Goal: Transaction & Acquisition: Purchase product/service

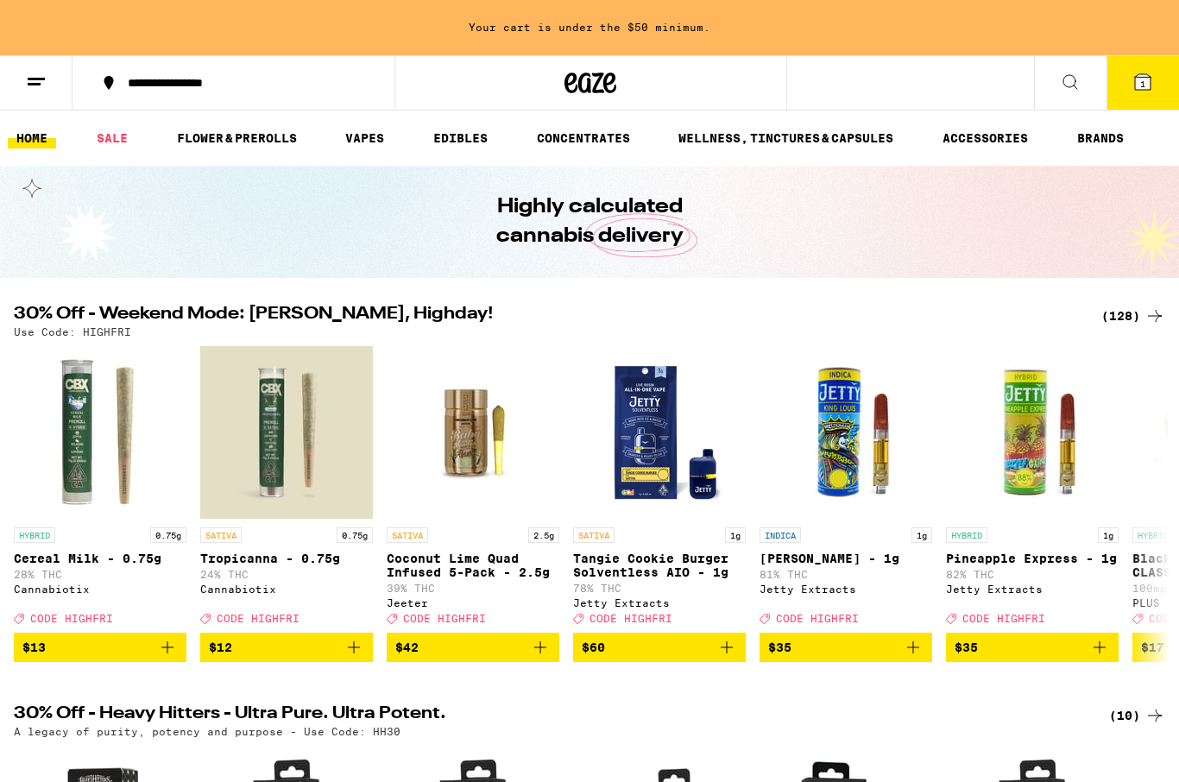
click at [902, 311] on icon at bounding box center [1155, 316] width 21 height 21
click at [902, 310] on icon at bounding box center [1155, 316] width 21 height 21
click at [902, 317] on div "(128)" at bounding box center [1133, 316] width 64 height 21
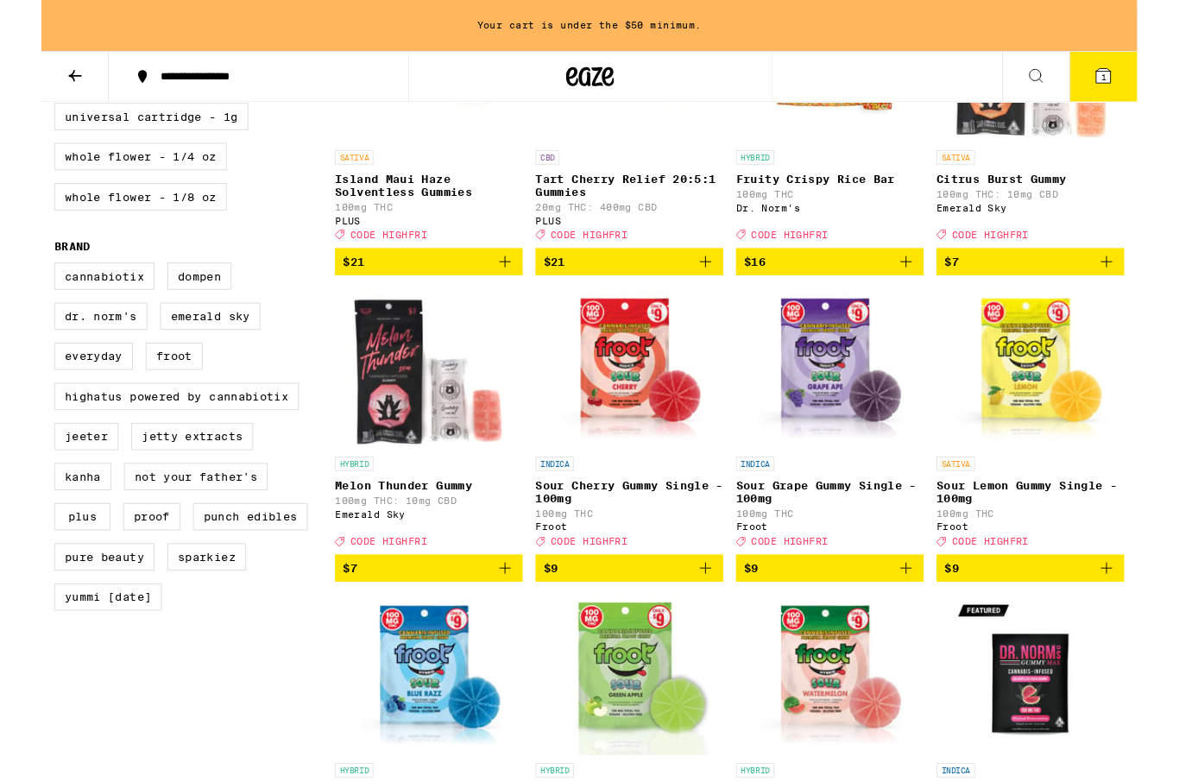
scroll to position [985, 0]
click at [125, 571] on label "Proof" at bounding box center [118, 555] width 61 height 29
click at [18, 286] on input "Proof" at bounding box center [17, 285] width 1 height 1
checkbox input "true"
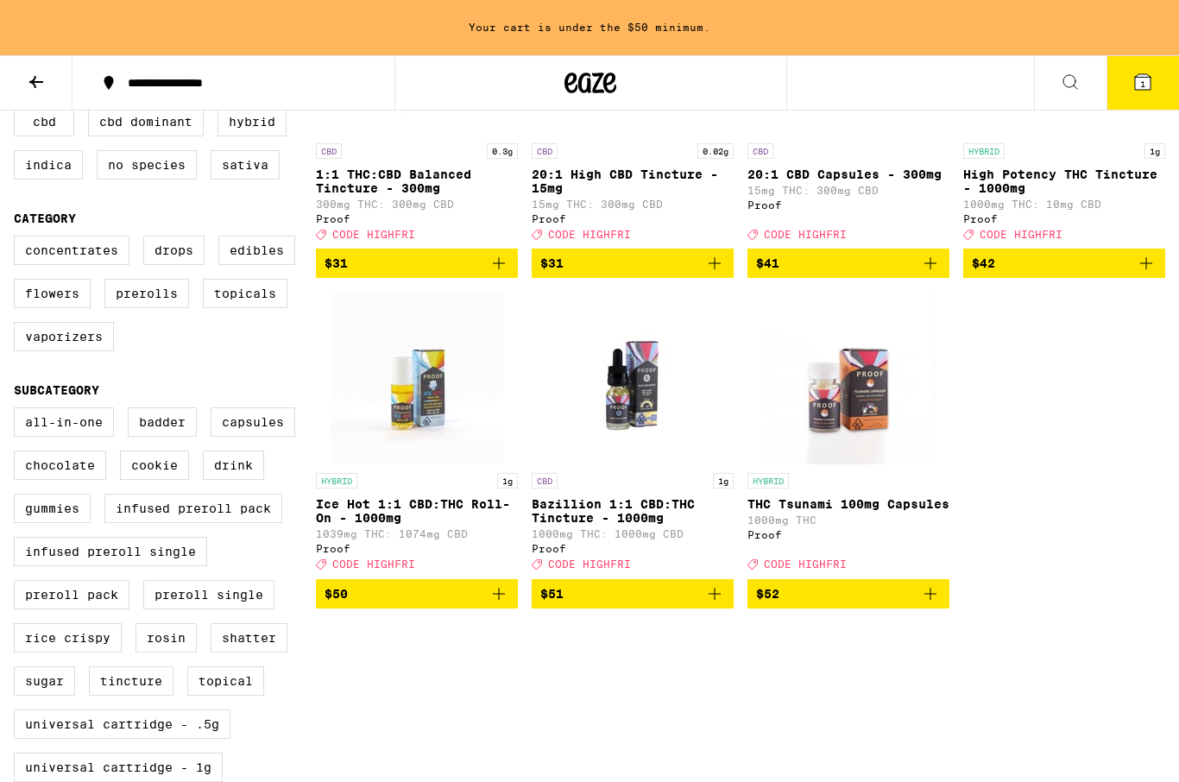
scroll to position [342, 0]
click at [902, 472] on div "CBD 0.3g 1:1 THC:CBD Balanced Tincture - 300mg 300mg THC: 300mg CBD Proof Deal …" at bounding box center [740, 286] width 849 height 647
click at [902, 467] on div "CBD 0.3g 1:1 THC:CBD Balanced Tincture - 300mg 300mg THC: 300mg CBD Proof Deal …" at bounding box center [740, 286] width 849 height 647
click at [902, 470] on div "CBD 0.3g 1:1 THC:CBD Balanced Tincture - 300mg 300mg THC: 300mg CBD Proof Deal …" at bounding box center [740, 286] width 849 height 647
click at [902, 468] on div "CBD 0.3g 1:1 THC:CBD Balanced Tincture - 300mg 300mg THC: 300mg CBD Proof Deal …" at bounding box center [740, 286] width 849 height 647
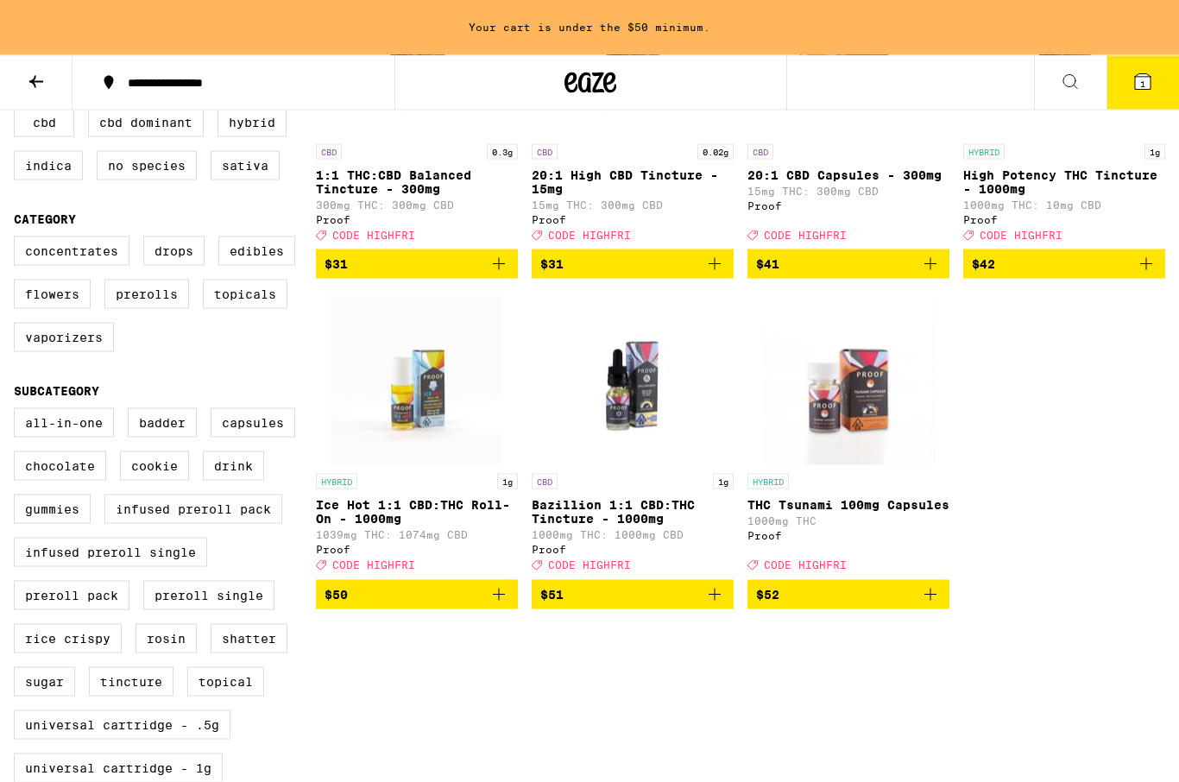
click at [902, 468] on div "CBD 0.3g 1:1 THC:CBD Balanced Tincture - 300mg 300mg THC: 300mg CBD Proof Deal …" at bounding box center [740, 286] width 849 height 647
click at [902, 470] on div "CBD 0.3g 1:1 THC:CBD Balanced Tincture - 300mg 300mg THC: 300mg CBD Proof Deal …" at bounding box center [740, 286] width 849 height 647
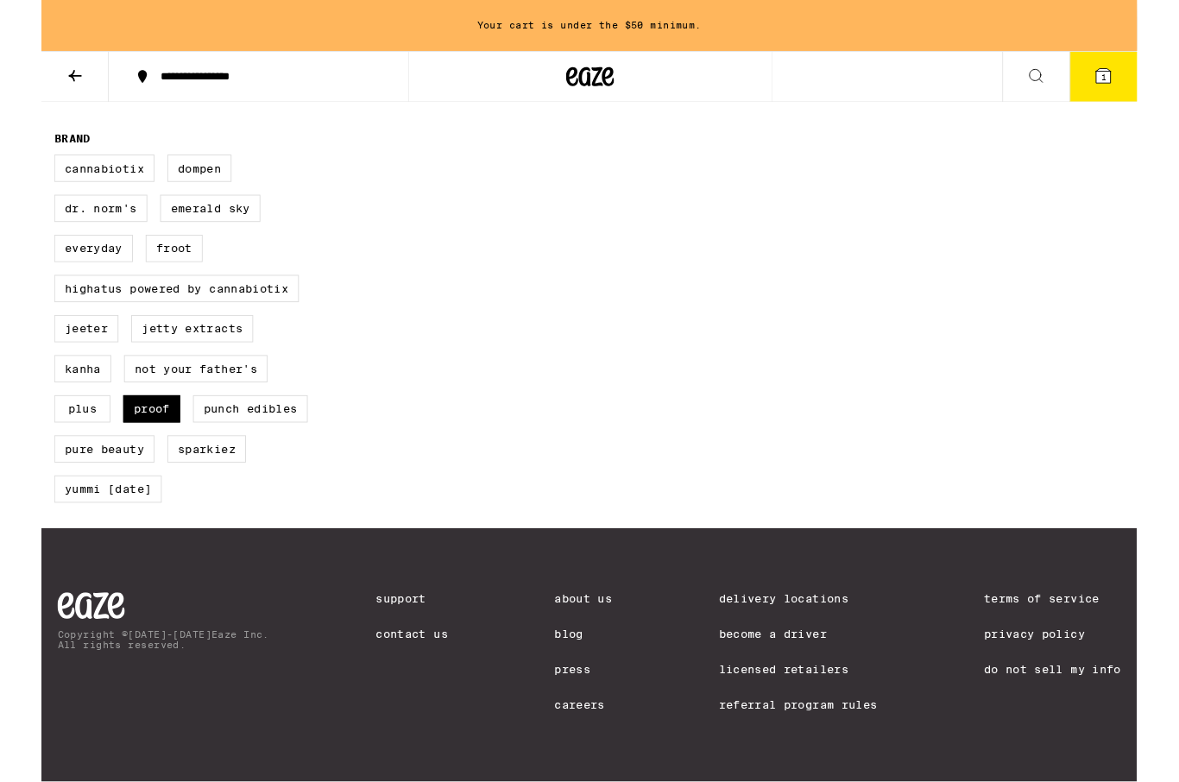
scroll to position [1194, 0]
